Goal: Browse casually

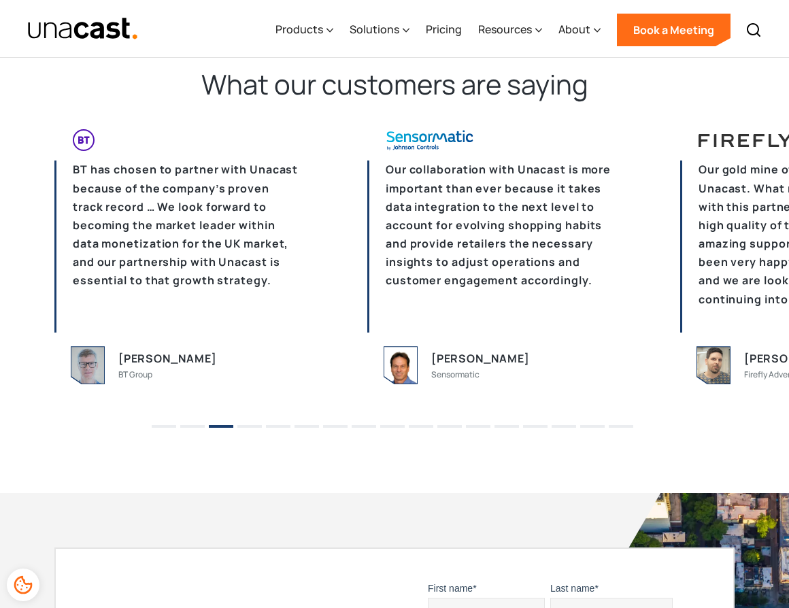
scroll to position [3310, 0]
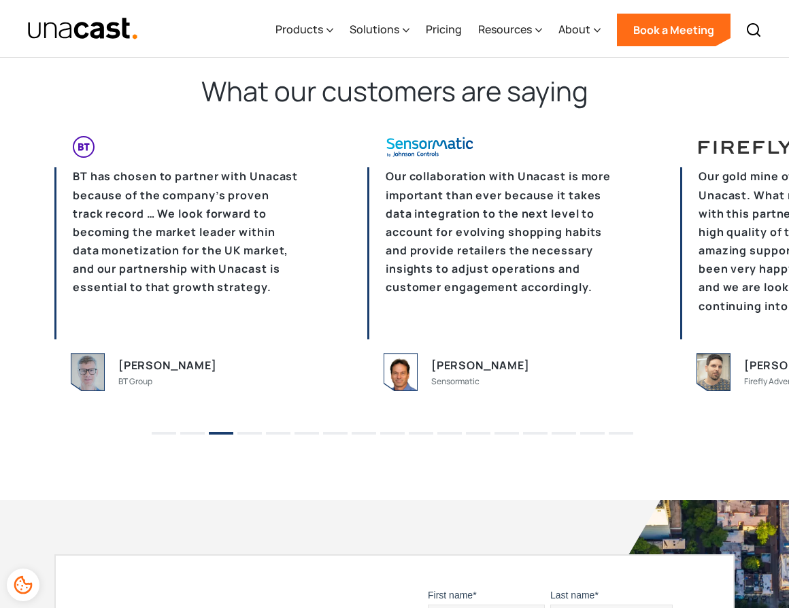
click at [244, 436] on li "4" at bounding box center [249, 428] width 24 height 20
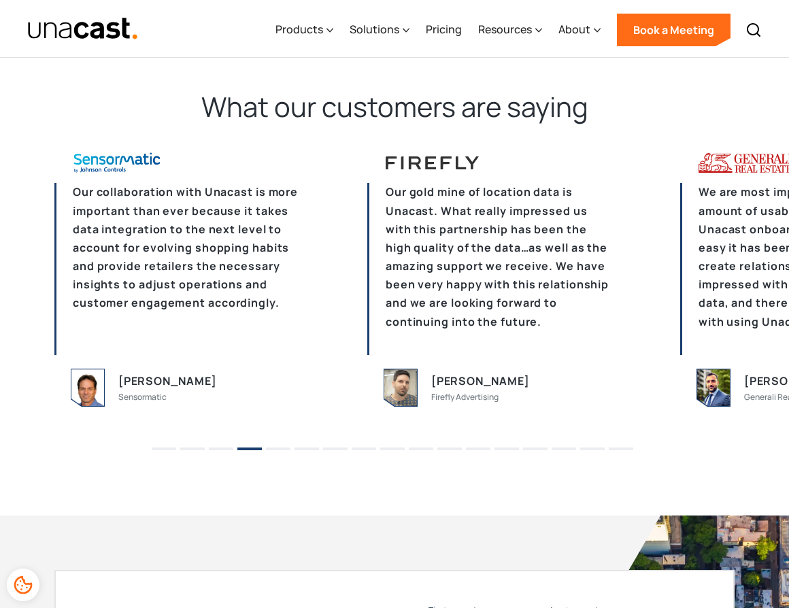
scroll to position [3379, 0]
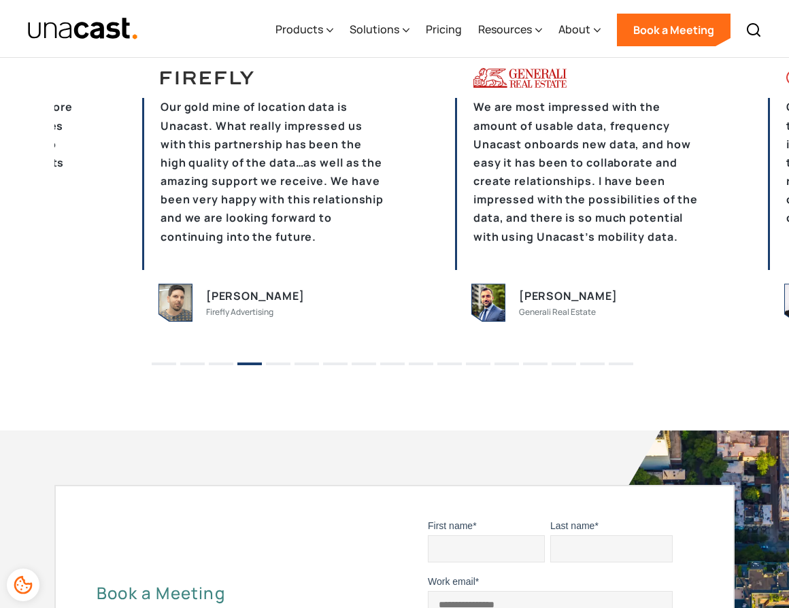
drag, startPoint x: 376, startPoint y: 244, endPoint x: 144, endPoint y: 248, distance: 232.0
click at [202, 247] on p "Our gold mine of location data is Unacast. What really impressed us with this p…" at bounding box center [264, 184] width 245 height 172
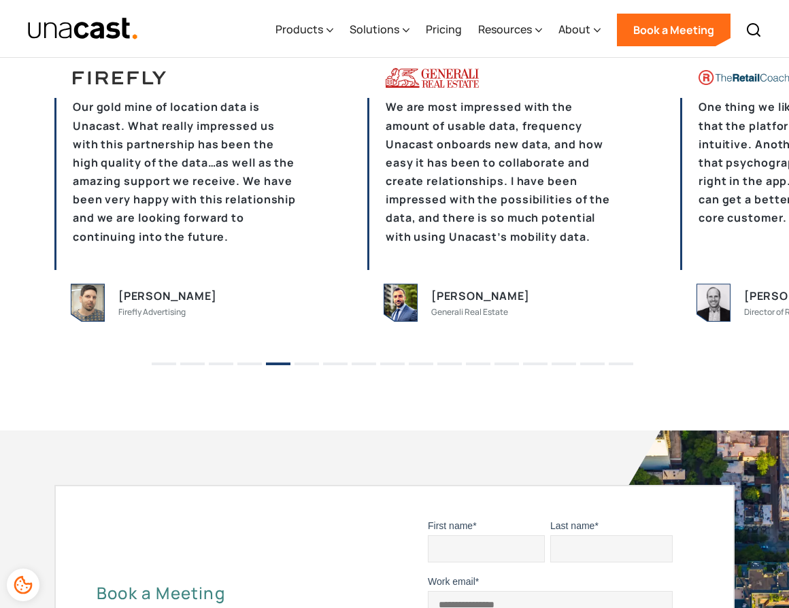
drag, startPoint x: 434, startPoint y: 228, endPoint x: 284, endPoint y: 226, distance: 149.7
click at [367, 227] on p "We are most impressed with the amount of usable data, frequency Unacast onboard…" at bounding box center [489, 184] width 245 height 172
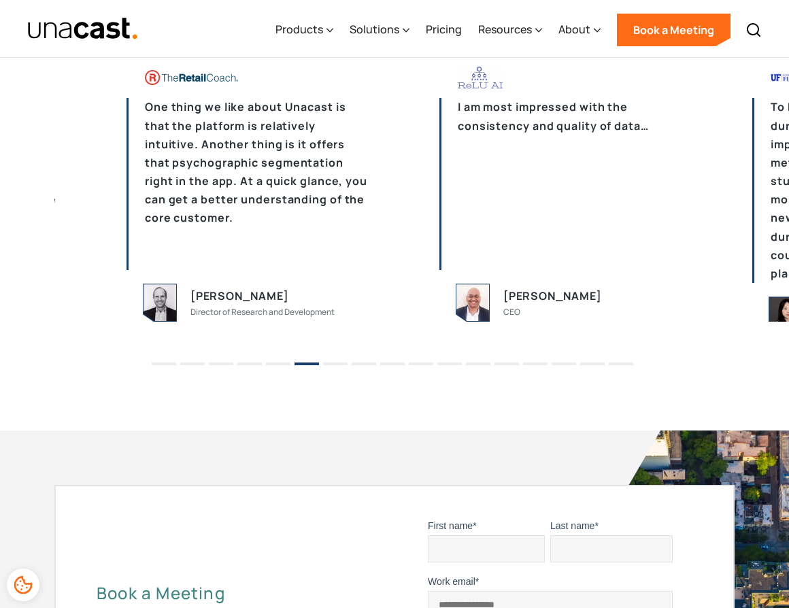
drag, startPoint x: 582, startPoint y: 246, endPoint x: 339, endPoint y: 244, distance: 242.9
click at [339, 244] on p "One thing we like about Unacast is that the platform is relatively intuitive. A…" at bounding box center [249, 184] width 245 height 172
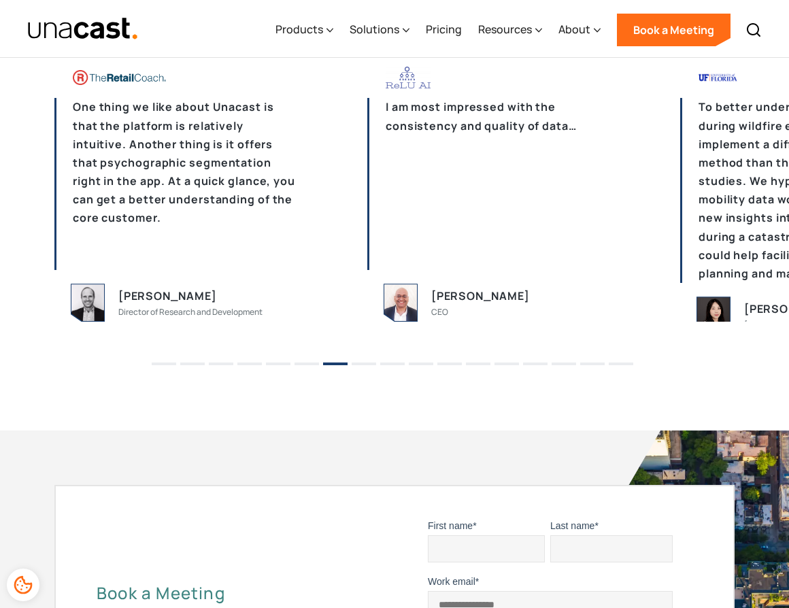
drag, startPoint x: 470, startPoint y: 245, endPoint x: 207, endPoint y: 245, distance: 263.3
click at [367, 245] on p "I am most impressed with the consistency and quality of data…" at bounding box center [489, 184] width 245 height 172
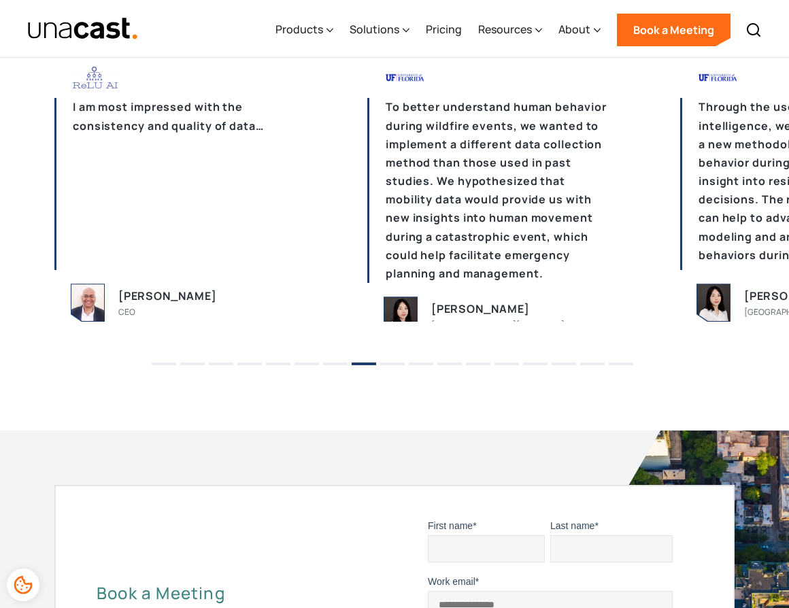
drag, startPoint x: 430, startPoint y: 223, endPoint x: 131, endPoint y: 217, distance: 299.4
click at [367, 218] on p "To better understand human behavior during wildfire events, we wanted to implem…" at bounding box center [489, 190] width 245 height 185
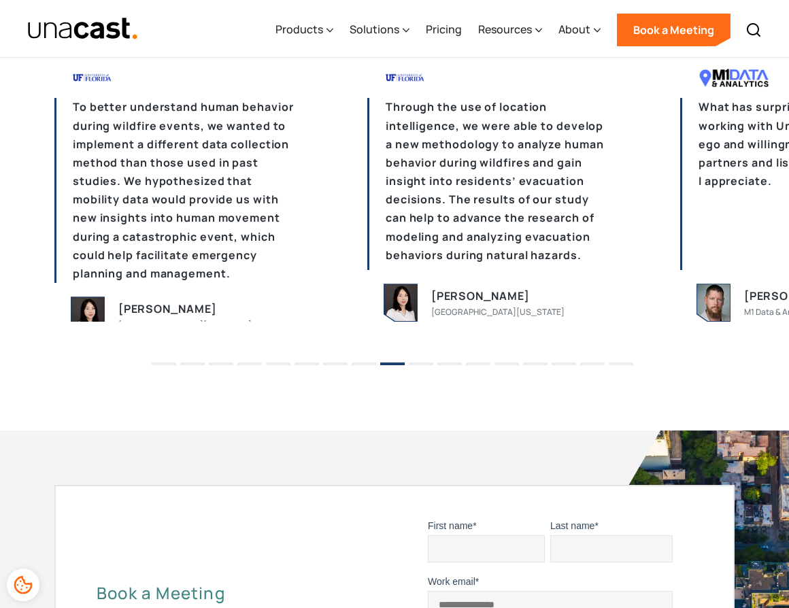
drag, startPoint x: 561, startPoint y: 215, endPoint x: 384, endPoint y: 222, distance: 177.0
click at [367, 216] on p "Through the use of location intelligence, we were able to develop a new methodo…" at bounding box center [489, 184] width 245 height 172
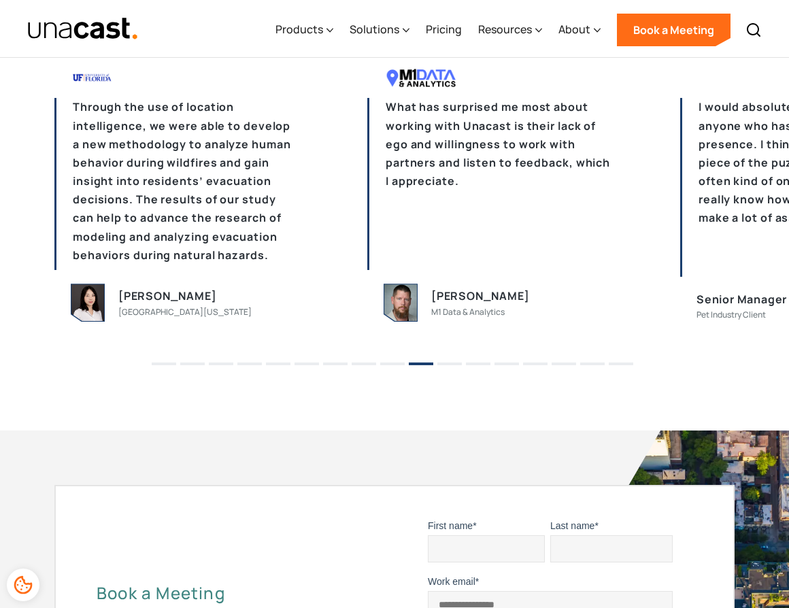
drag, startPoint x: 246, startPoint y: 250, endPoint x: 195, endPoint y: 249, distance: 51.7
click at [367, 252] on p "What has surprised me most about working with Unacast is their lack of ego and …" at bounding box center [489, 184] width 245 height 172
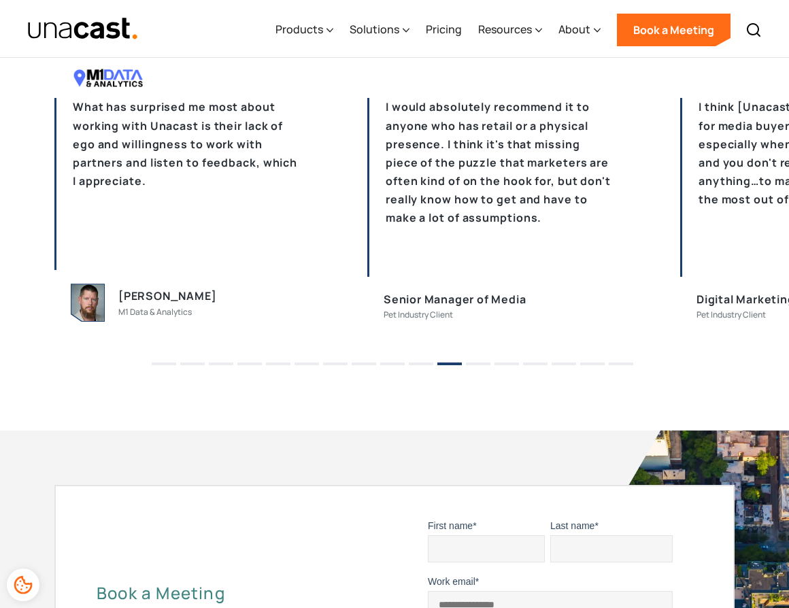
click at [367, 253] on p "I would absolutely recommend it to anyone who has retail or a physical presence…" at bounding box center [489, 187] width 245 height 178
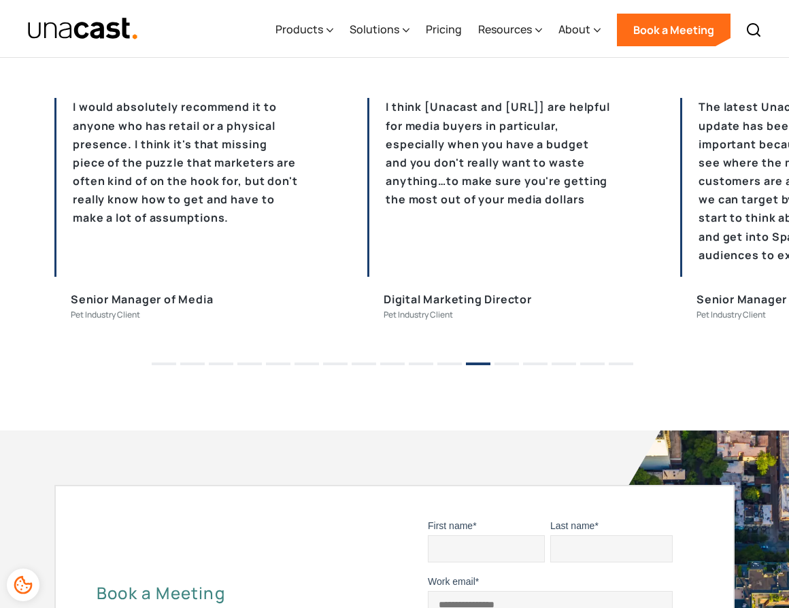
click at [367, 231] on p "I think [Unacast and [URL]] are helpful for media buyers in particular, especia…" at bounding box center [489, 187] width 245 height 178
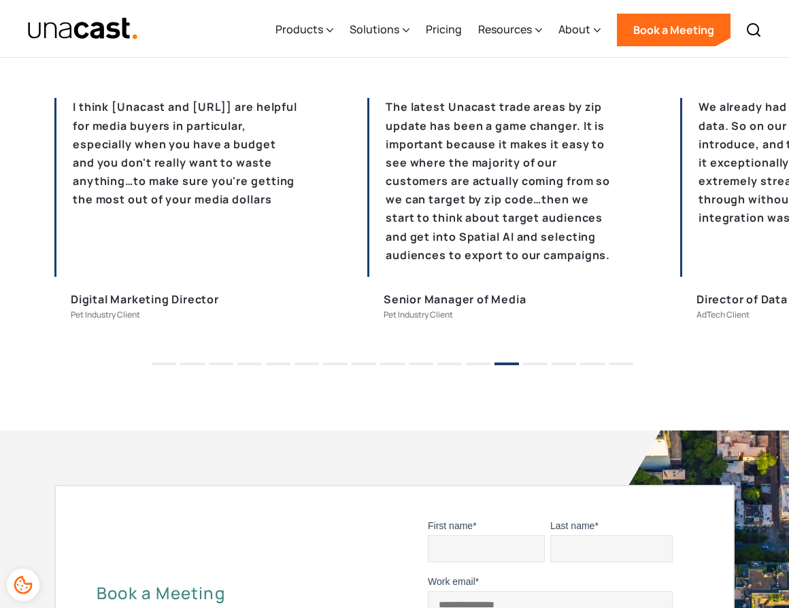
drag, startPoint x: 441, startPoint y: 237, endPoint x: 200, endPoint y: 233, distance: 240.9
click at [367, 233] on p "The latest Unacast trade areas by zip update has been a game changer. It is imp…" at bounding box center [489, 187] width 245 height 178
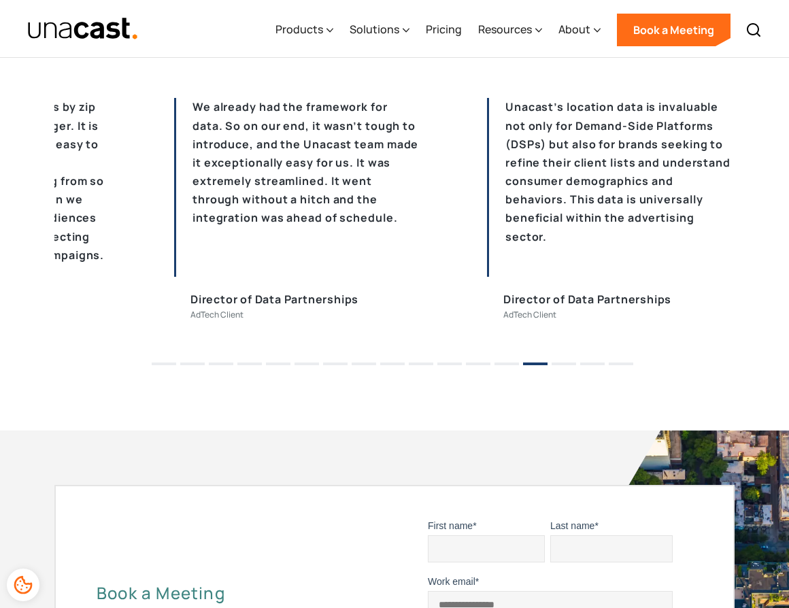
drag, startPoint x: 278, startPoint y: 222, endPoint x: 216, endPoint y: 225, distance: 61.3
click at [226, 225] on p "We already had the framework for data. So on our end, it wasn’t tough to introd…" at bounding box center [296, 187] width 245 height 178
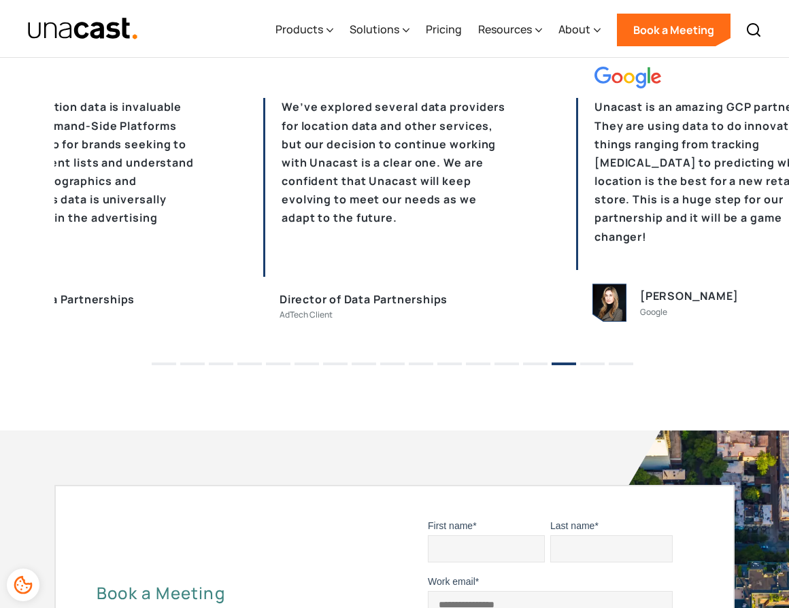
drag, startPoint x: 537, startPoint y: 228, endPoint x: -78, endPoint y: 227, distance: 615.0
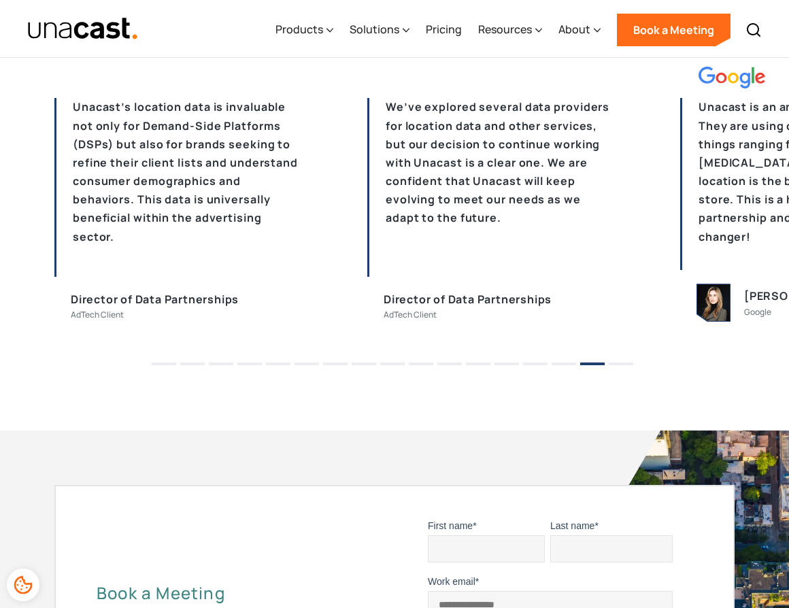
drag, startPoint x: 270, startPoint y: 220, endPoint x: 222, endPoint y: 220, distance: 47.6
click at [367, 220] on p "We’ve explored several data providers for location data and other services, but…" at bounding box center [489, 187] width 245 height 178
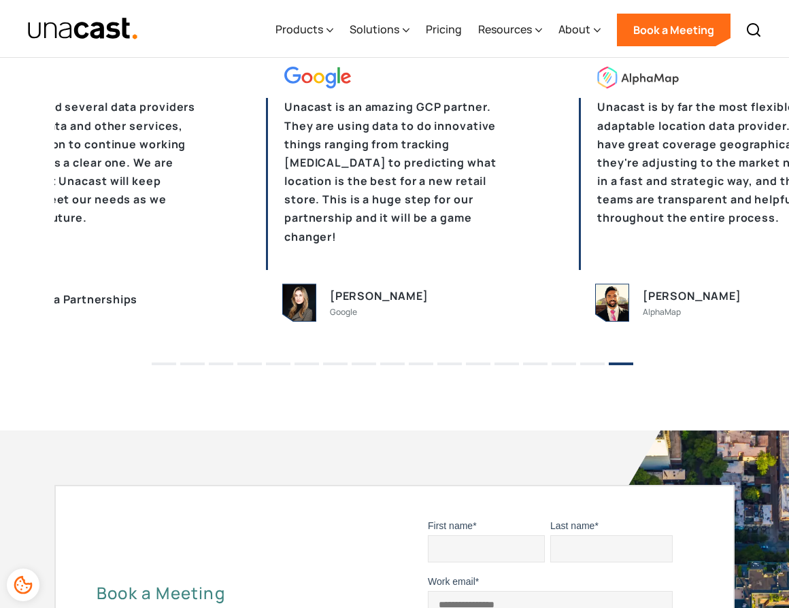
drag, startPoint x: 346, startPoint y: 219, endPoint x: 253, endPoint y: 212, distance: 93.5
click at [333, 218] on p "Unacast is an amazing GCP partner. They are using data to do innovative things …" at bounding box center [388, 184] width 245 height 172
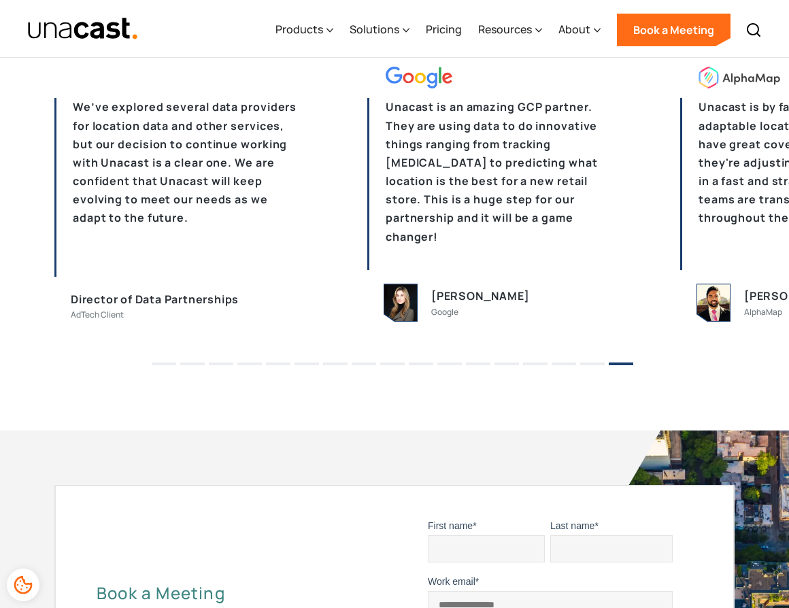
drag, startPoint x: 422, startPoint y: 207, endPoint x: 246, endPoint y: 205, distance: 176.9
click at [367, 205] on p "Unacast is an amazing GCP partner. They are using data to do innovative things …" at bounding box center [489, 184] width 245 height 172
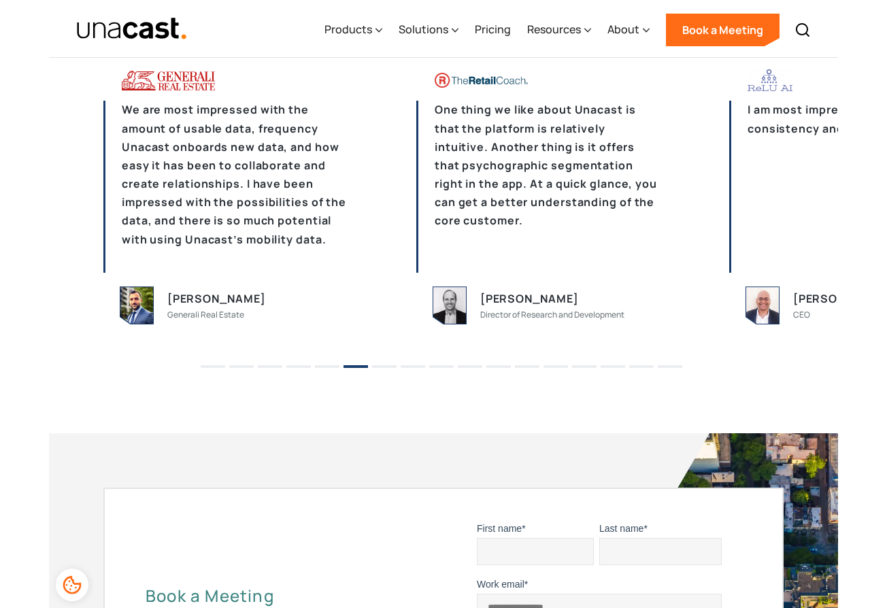
scroll to position [3365, 0]
